Goal: Purchase product/service

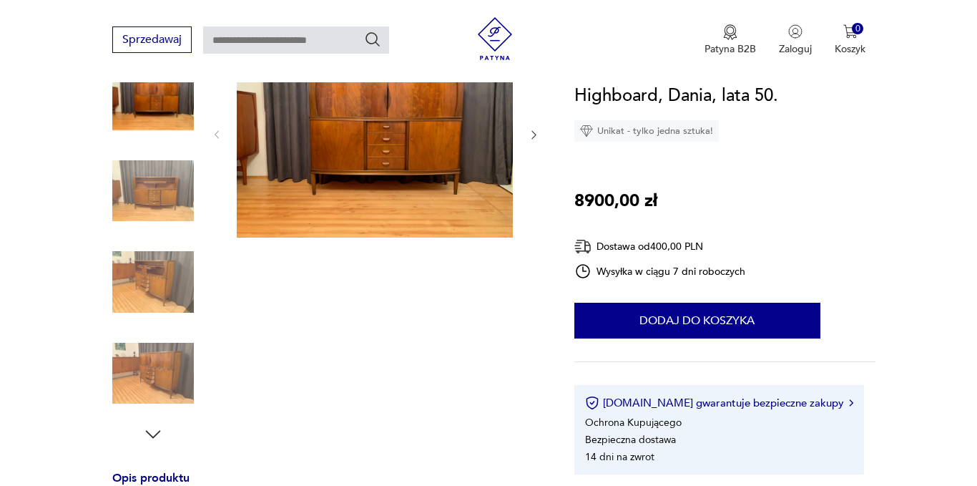
scroll to position [143, 0]
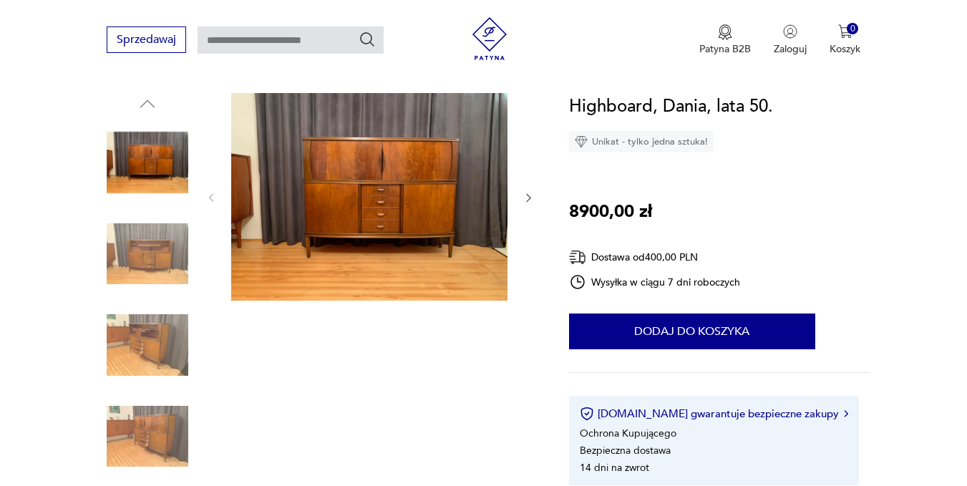
click at [145, 159] on img at bounding box center [148, 163] width 82 height 82
click at [144, 159] on img at bounding box center [148, 163] width 82 height 82
click at [365, 162] on img at bounding box center [369, 196] width 276 height 207
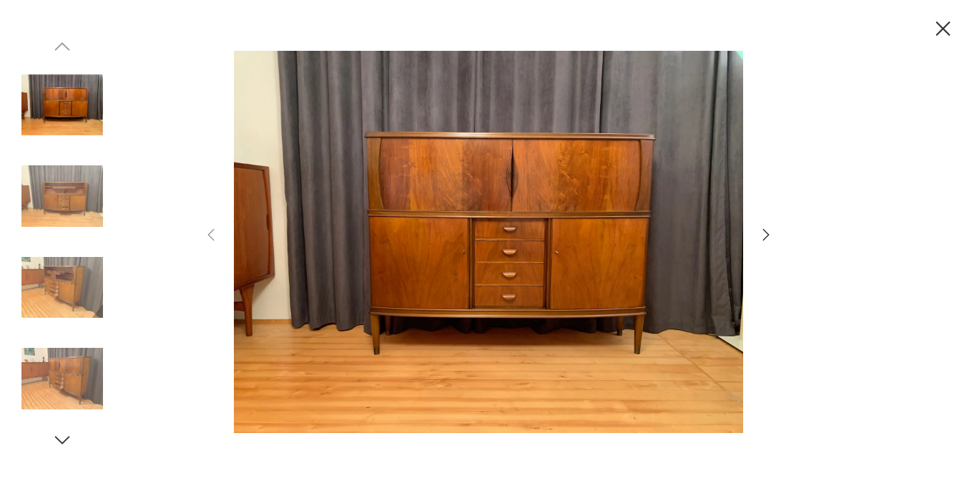
click at [365, 162] on img at bounding box center [488, 241] width 509 height 388
